Goal: Task Accomplishment & Management: Manage account settings

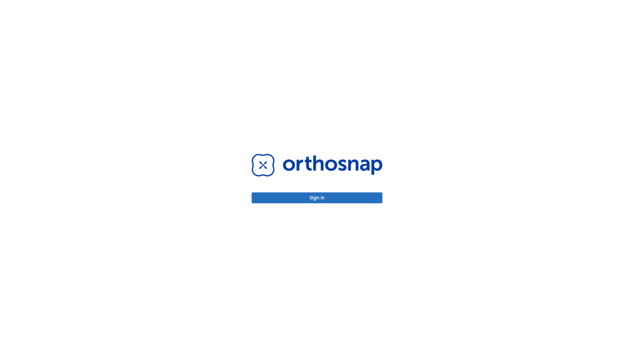
click at [317, 198] on button "Sign in" at bounding box center [317, 197] width 131 height 11
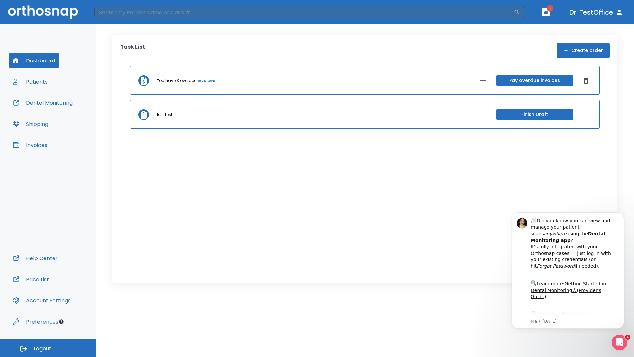
click at [48, 348] on span "Logout" at bounding box center [43, 348] width 18 height 7
